Goal: Transaction & Acquisition: Purchase product/service

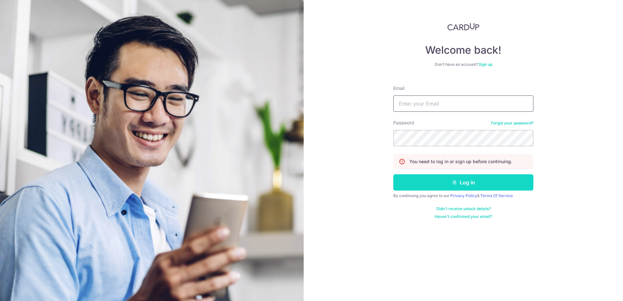
type input "[EMAIL_ADDRESS][DOMAIN_NAME]"
click at [442, 182] on button "Log in" at bounding box center [463, 182] width 140 height 16
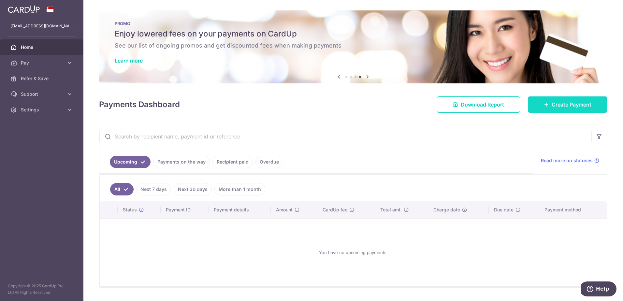
click at [545, 101] on link "Create Payment" at bounding box center [566, 104] width 79 height 16
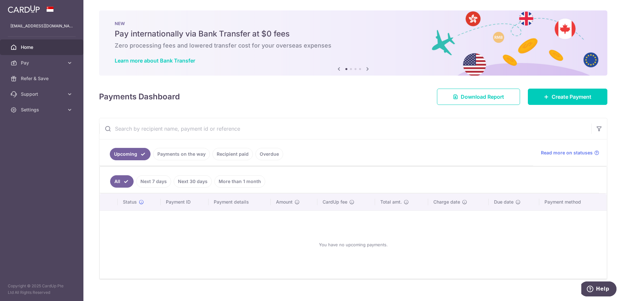
click at [234, 130] on input "text" at bounding box center [345, 128] width 492 height 21
click at [166, 153] on link "Payments on the way" at bounding box center [181, 154] width 57 height 12
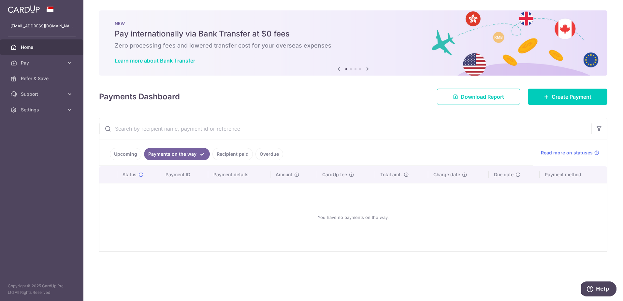
click at [224, 155] on link "Recipient paid" at bounding box center [232, 154] width 40 height 12
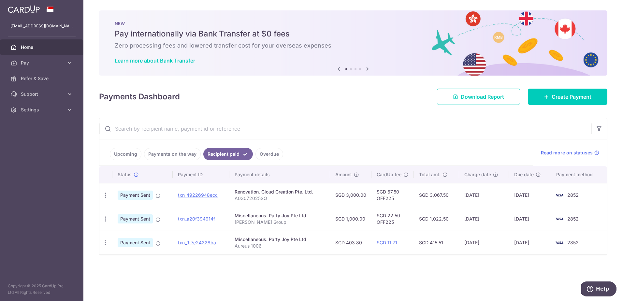
click at [235, 190] on td "Renovation. Cloud Creation Pte. Ltd. A03072025SQ" at bounding box center [279, 195] width 100 height 24
click at [71, 63] on icon at bounding box center [69, 63] width 7 height 7
click at [40, 94] on span "Recipients" at bounding box center [42, 94] width 43 height 7
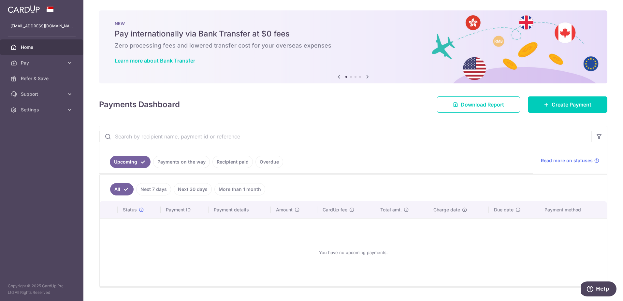
click at [236, 161] on link "Recipient paid" at bounding box center [232, 162] width 40 height 12
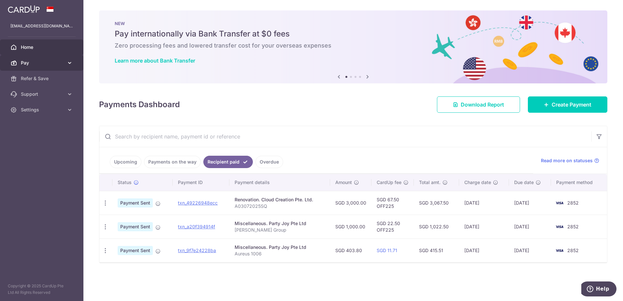
click at [72, 60] on icon at bounding box center [69, 63] width 7 height 7
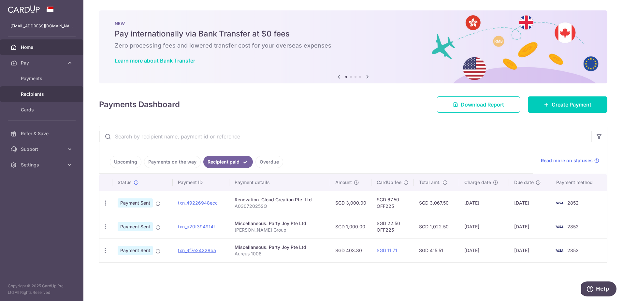
click at [37, 97] on link "Recipients" at bounding box center [41, 94] width 83 height 16
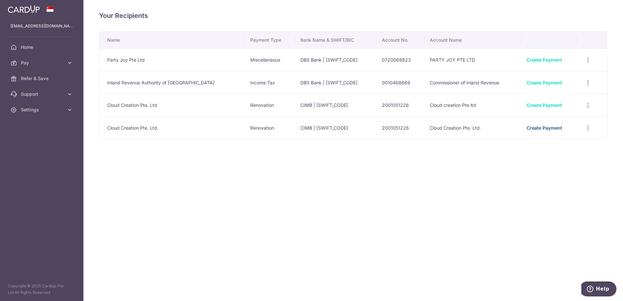
click at [540, 127] on link "Create Payment" at bounding box center [543, 128] width 35 height 6
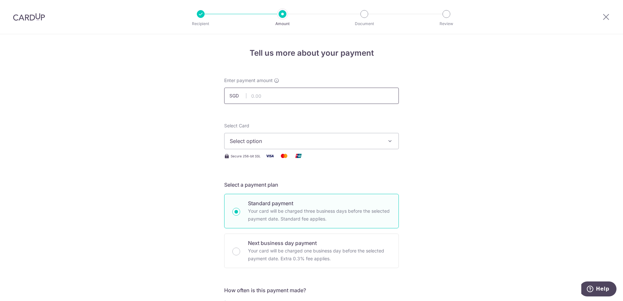
click at [283, 96] on input "text" at bounding box center [311, 96] width 175 height 16
type input "12,000.00"
click at [296, 140] on span "Select option" at bounding box center [306, 141] width 152 height 8
click at [252, 188] on span "**** 2852" at bounding box center [257, 188] width 25 height 8
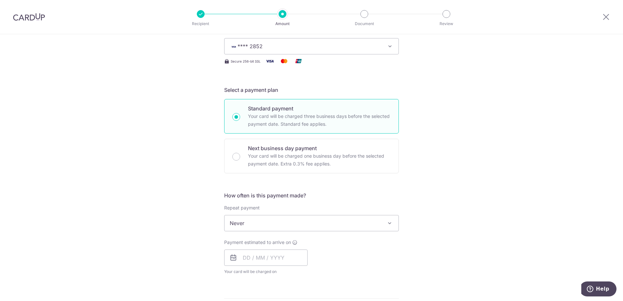
scroll to position [130, 0]
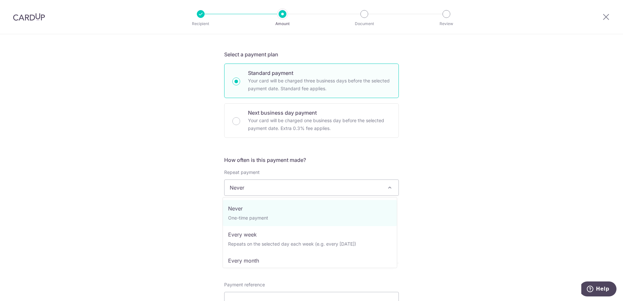
click at [238, 188] on span "Never" at bounding box center [311, 188] width 174 height 16
click at [216, 210] on div "Tell us more about your payment Enter payment amount SGD 12,000.00 12000.00 Sel…" at bounding box center [311, 220] width 623 height 633
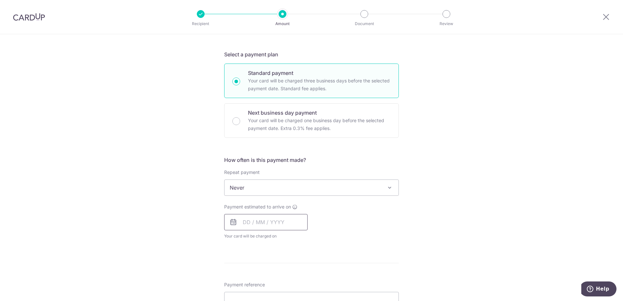
click at [248, 223] on input "text" at bounding box center [265, 222] width 83 height 16
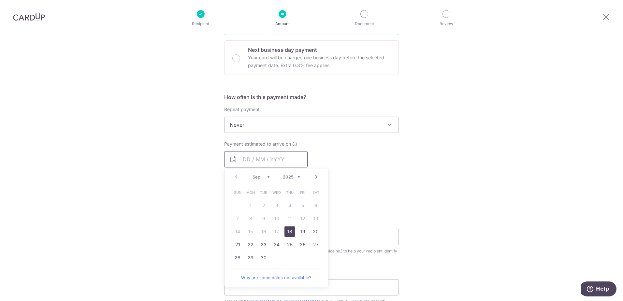
scroll to position [195, 0]
drag, startPoint x: 286, startPoint y: 228, endPoint x: 432, endPoint y: 163, distance: 160.0
click at [286, 228] on link "18" at bounding box center [289, 229] width 10 height 10
click at [432, 163] on div "Tell us more about your payment Enter payment amount SGD 12,000.00 12000.00 Sel…" at bounding box center [311, 155] width 623 height 633
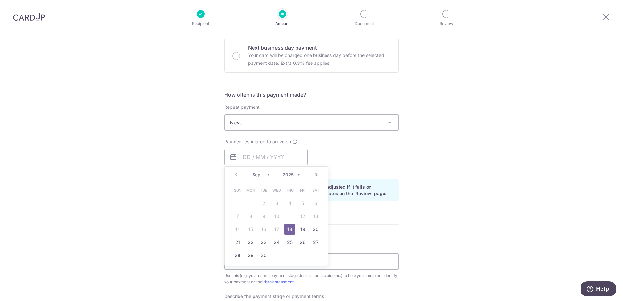
type input "[DATE]"
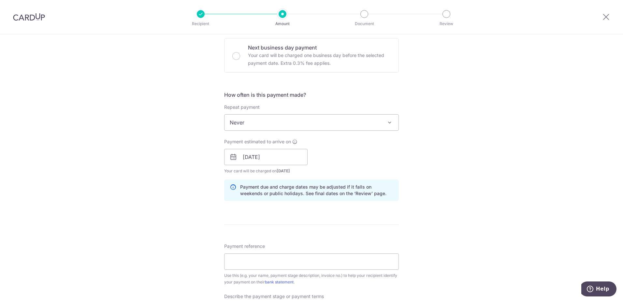
click at [286, 231] on form "Enter payment amount SGD 12,000.00 12000.00 Select Card **** 2852 Add credit ca…" at bounding box center [311, 175] width 175 height 586
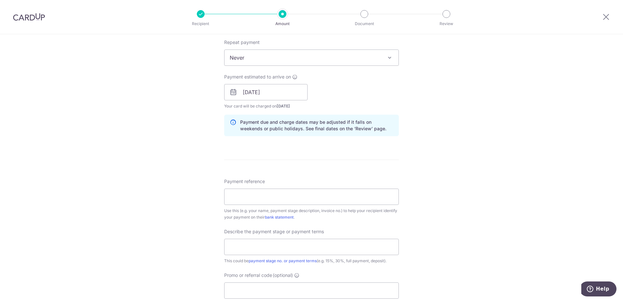
scroll to position [260, 0]
click at [255, 200] on input "Payment reference" at bounding box center [311, 196] width 175 height 16
drag, startPoint x: 162, startPoint y: 224, endPoint x: 167, endPoint y: 223, distance: 4.7
click at [162, 224] on div "Tell us more about your payment Enter payment amount SGD 12,000.00 12000.00 Sel…" at bounding box center [311, 103] width 623 height 659
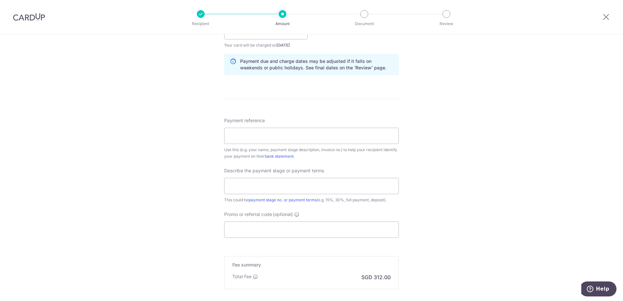
scroll to position [391, 0]
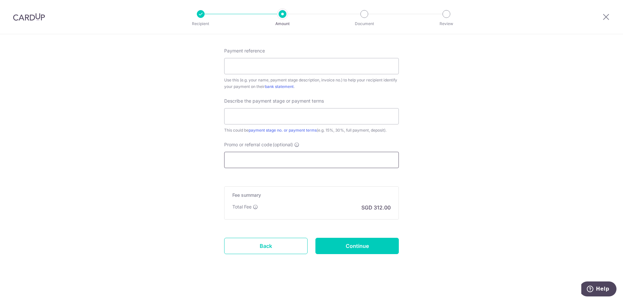
click at [265, 163] on input "Promo or referral code (optional)" at bounding box center [311, 160] width 175 height 16
paste input "OFF225"
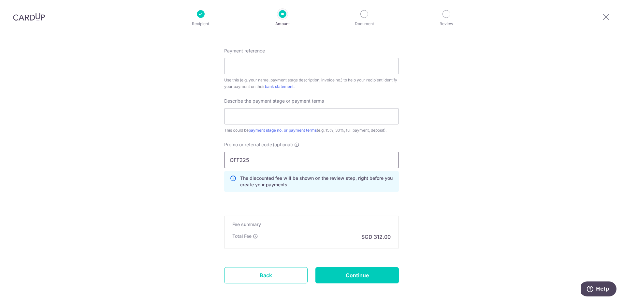
type input "OFF225"
drag, startPoint x: 481, startPoint y: 164, endPoint x: 463, endPoint y: 167, distance: 17.8
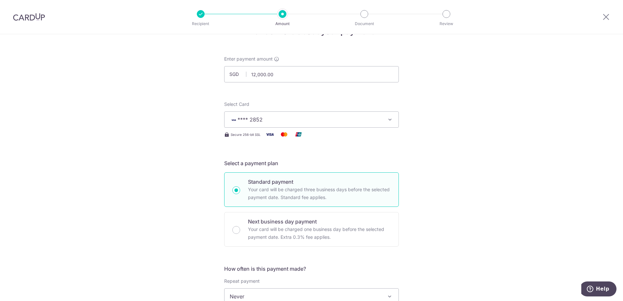
scroll to position [0, 0]
